Goal: Book appointment/travel/reservation

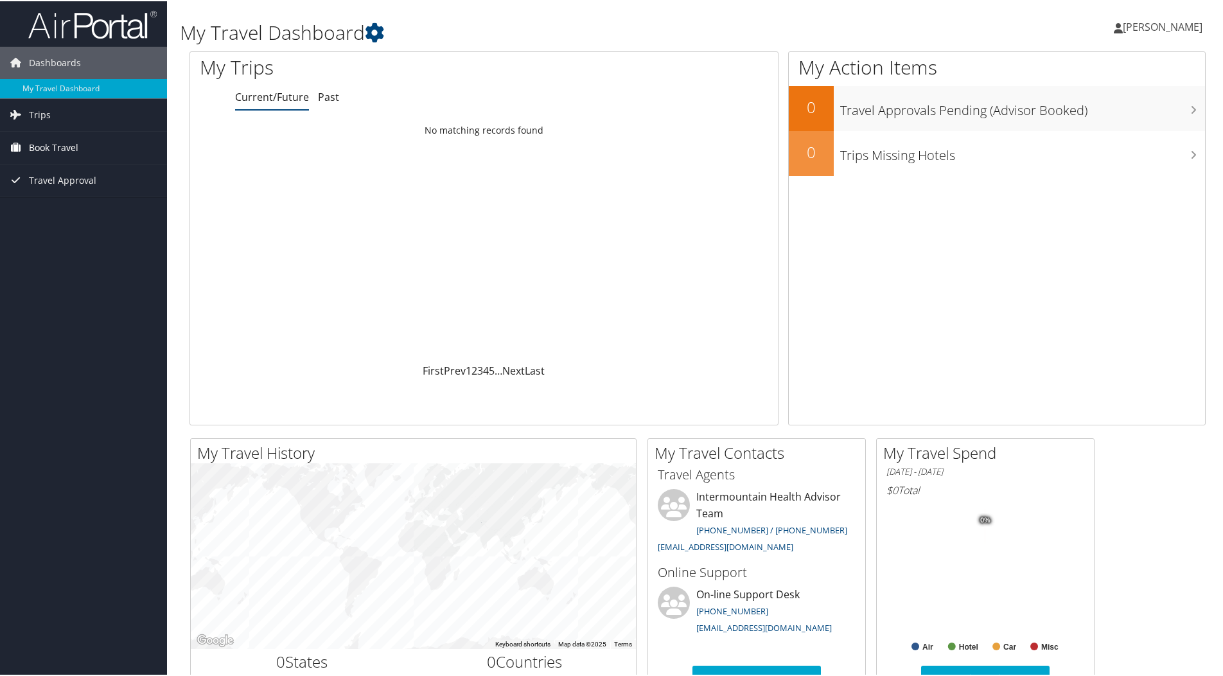
click at [55, 147] on span "Book Travel" at bounding box center [53, 146] width 49 height 32
click at [90, 209] on link "Book/Manage Online Trips" at bounding box center [83, 210] width 167 height 19
click at [88, 216] on link "Book/Manage Online Trips" at bounding box center [83, 210] width 167 height 19
